Goal: Task Accomplishment & Management: Manage account settings

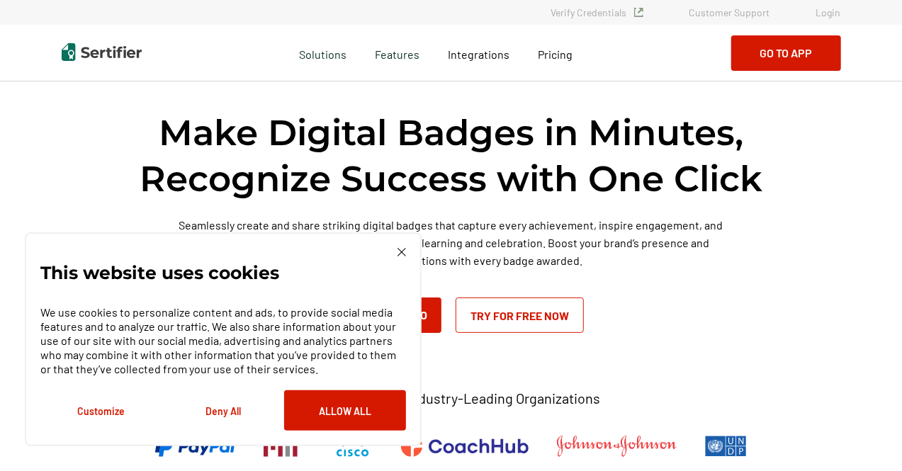
click at [401, 250] on img at bounding box center [401, 252] width 9 height 9
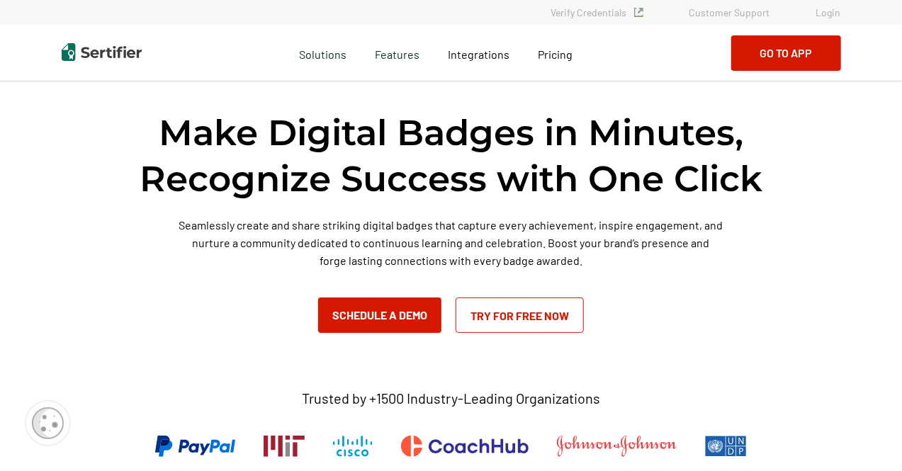
click at [827, 9] on link "Login" at bounding box center [828, 12] width 25 height 12
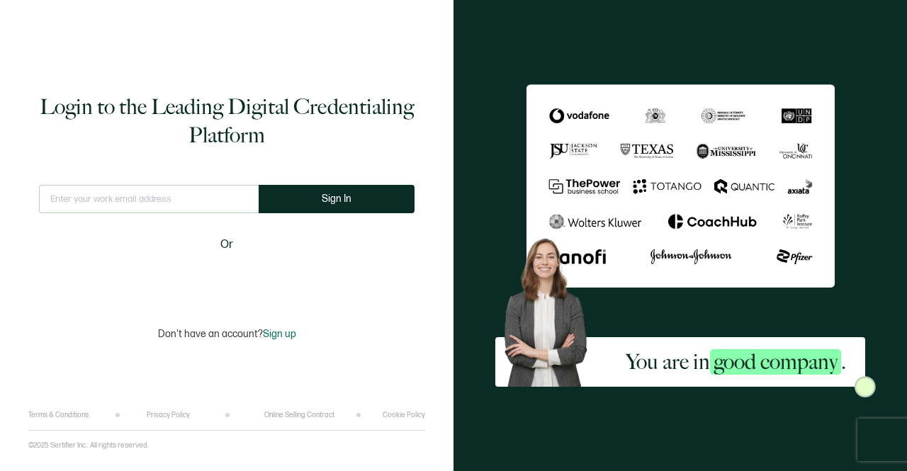
click at [111, 198] on input "text" at bounding box center [149, 199] width 220 height 28
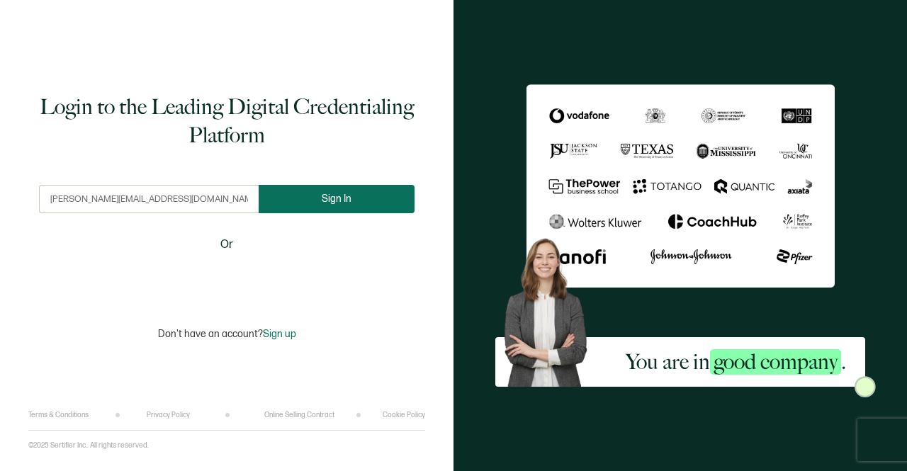
type input "[PERSON_NAME][EMAIL_ADDRESS][DOMAIN_NAME]"
click at [326, 202] on span "Sign In" at bounding box center [337, 198] width 30 height 11
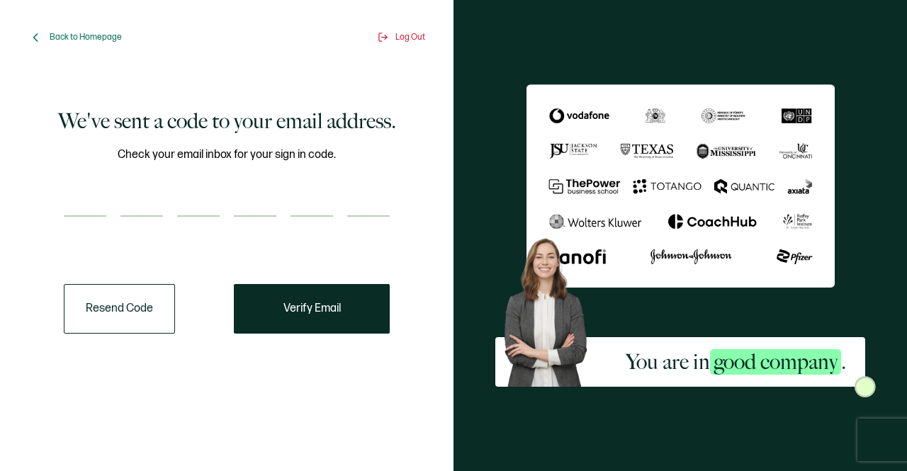
click at [101, 209] on input "number" at bounding box center [85, 202] width 43 height 28
type input "1"
type input "9"
type input "6"
type input "9"
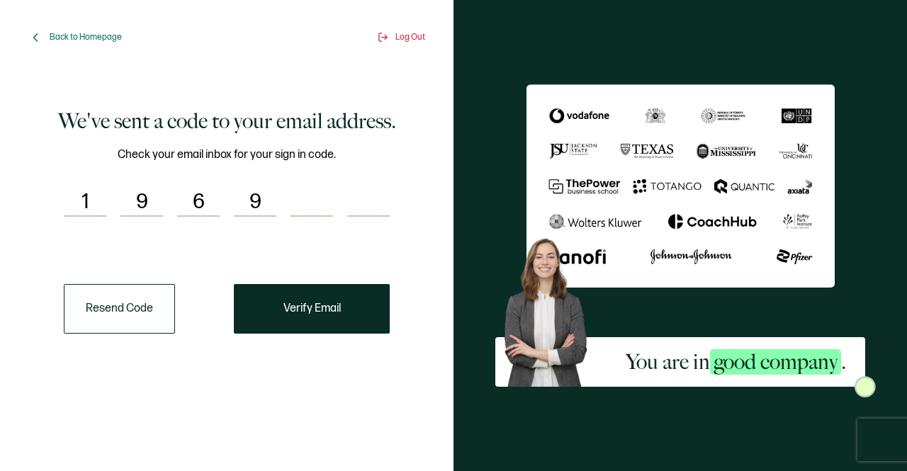
type input "9"
type input "6"
